Goal: Find specific page/section: Find specific page/section

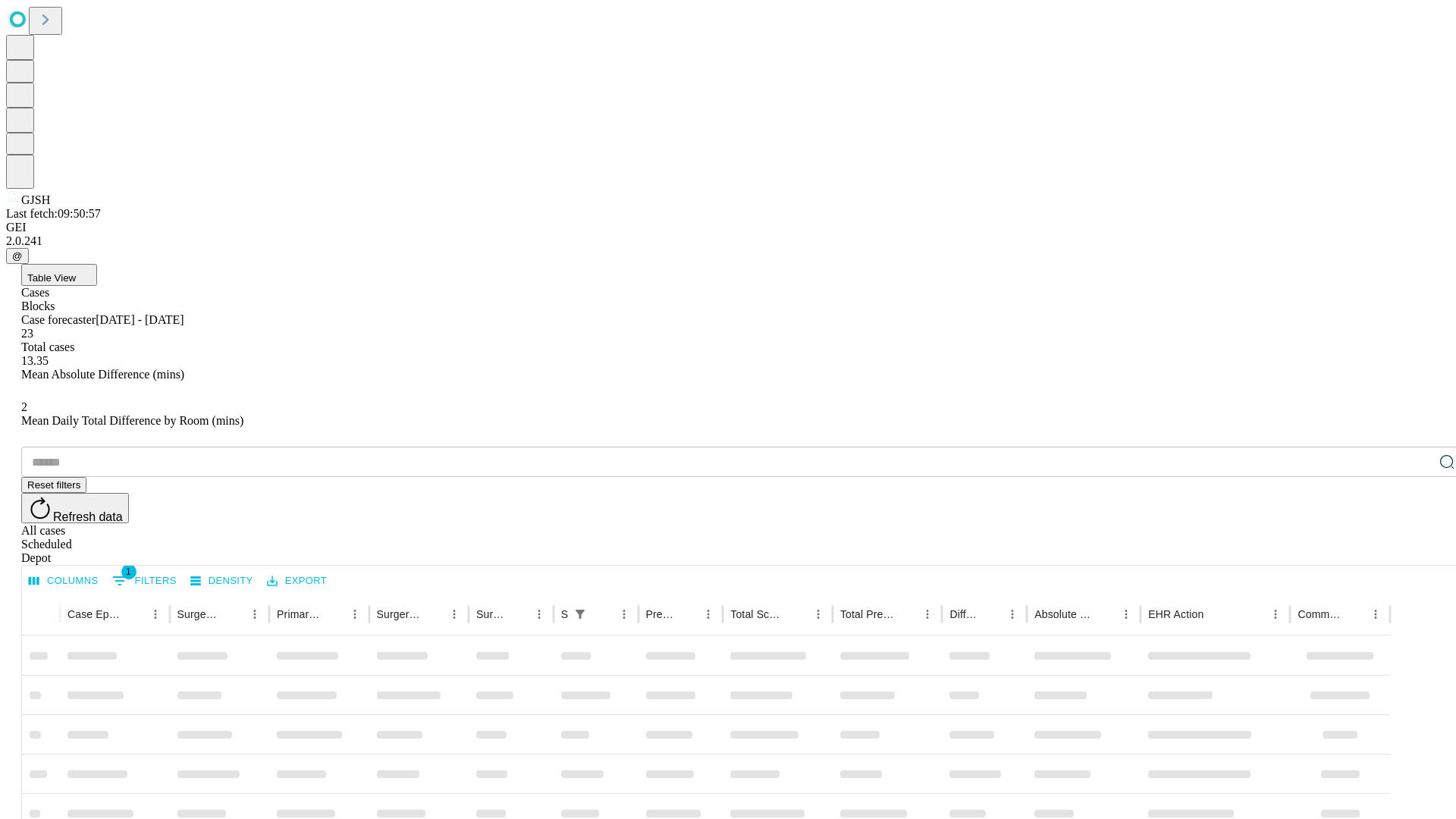
click at [1417, 552] on div "Depot" at bounding box center [743, 559] width 1444 height 13
